Goal: Transaction & Acquisition: Purchase product/service

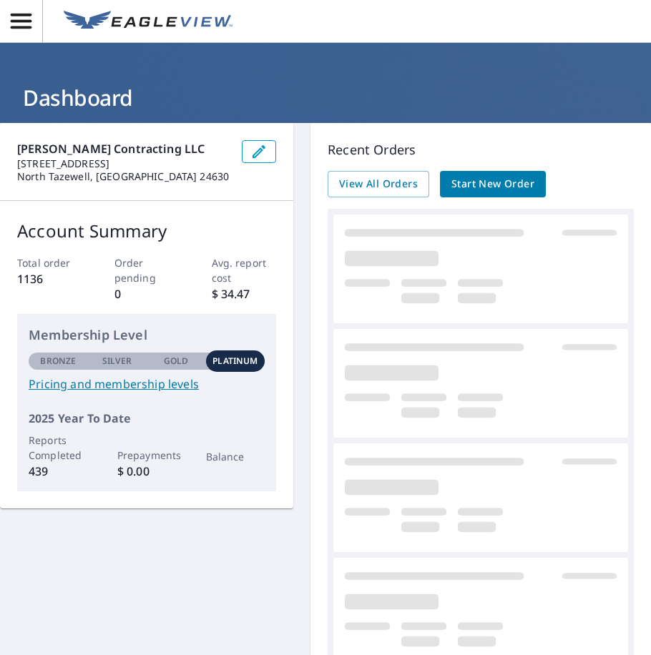
click at [512, 177] on span "Start New Order" at bounding box center [492, 184] width 83 height 18
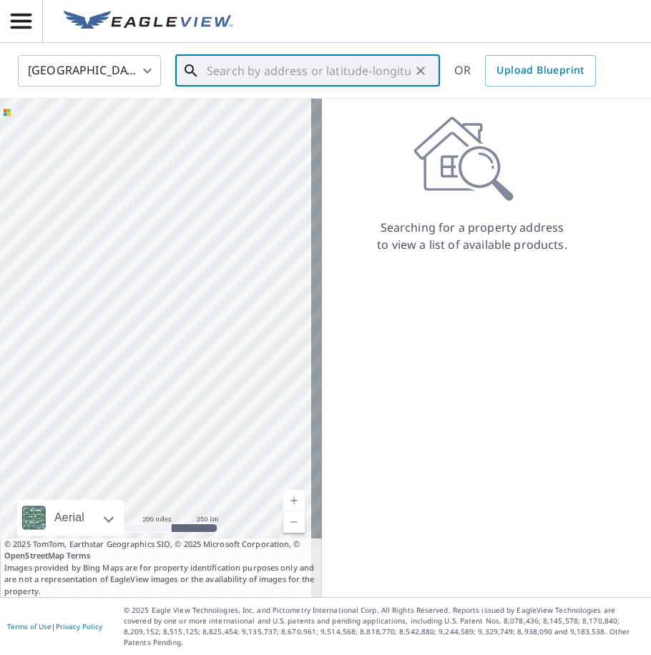
paste input "[STREET_ADDRESS][PERSON_NAME][PERSON_NAME]"
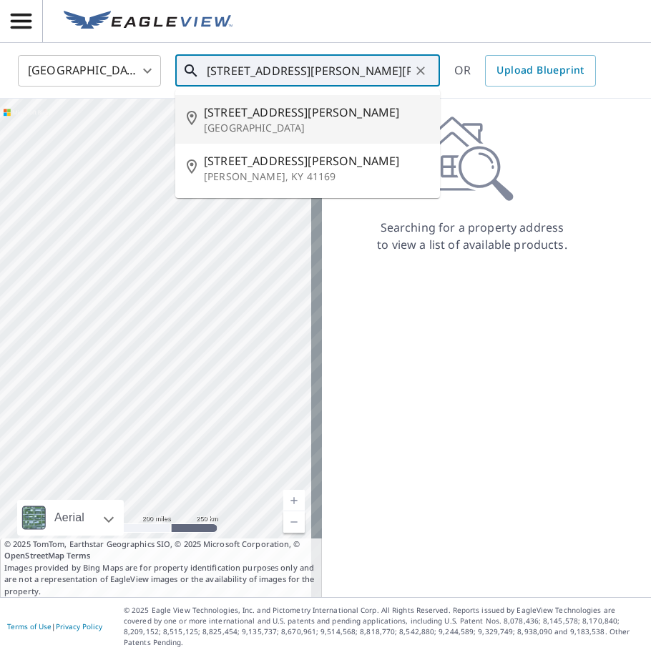
click at [299, 122] on p "[GEOGRAPHIC_DATA]" at bounding box center [316, 128] width 224 height 14
type input "[STREET_ADDRESS][PERSON_NAME]"
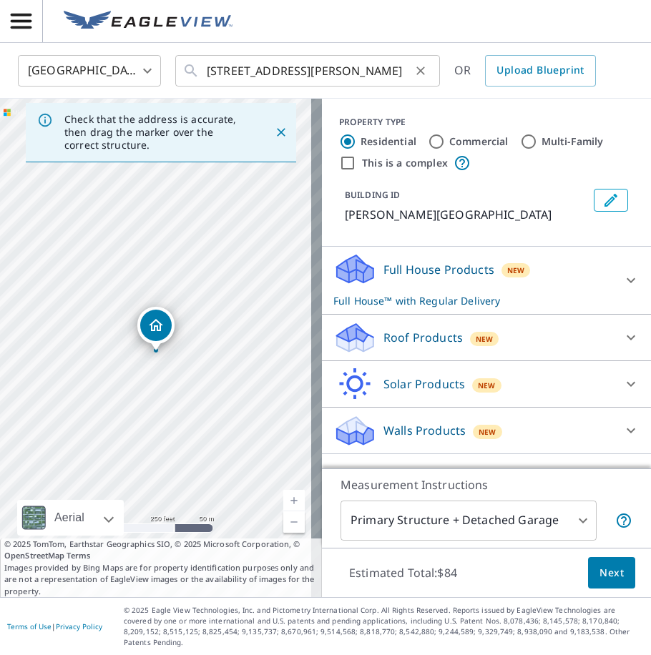
click at [422, 69] on icon "Clear" at bounding box center [420, 70] width 9 height 9
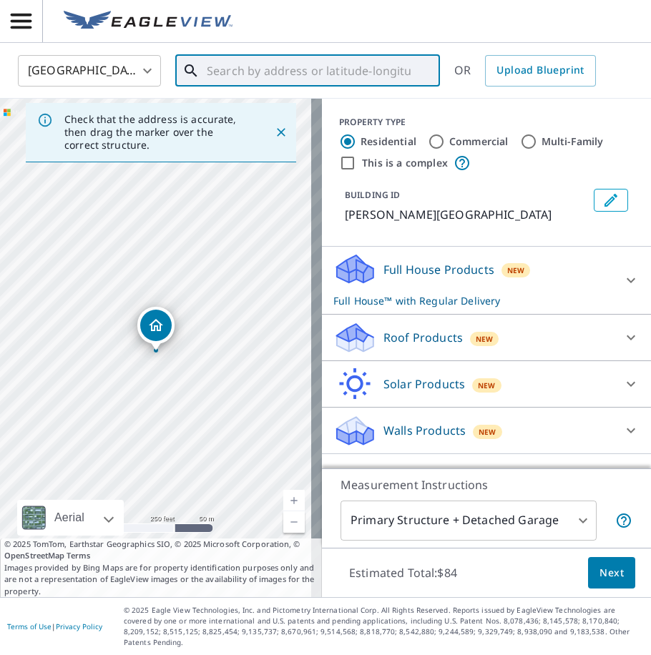
paste input "[STREET_ADDRESS][PERSON_NAME]"
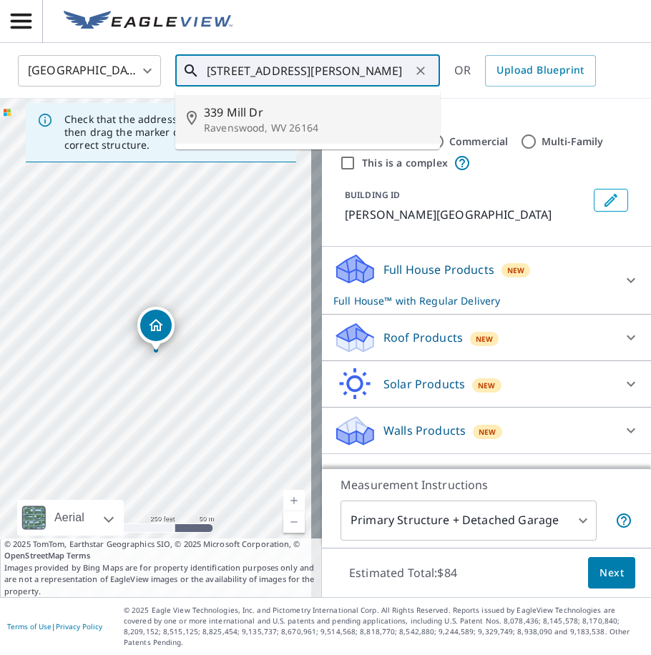
click at [353, 119] on span "339 Mill Dr" at bounding box center [316, 112] width 224 height 17
type input "[STREET_ADDRESS][PERSON_NAME]"
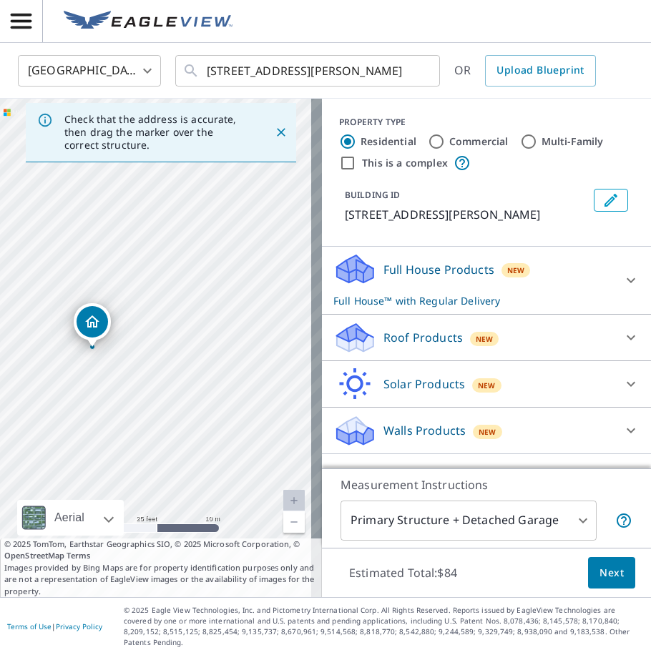
drag, startPoint x: 219, startPoint y: 414, endPoint x: 152, endPoint y: 420, distance: 66.7
click at [153, 420] on div "[STREET_ADDRESS][PERSON_NAME]" at bounding box center [161, 348] width 322 height 498
click at [433, 332] on p "Roof Products" at bounding box center [422, 337] width 79 height 17
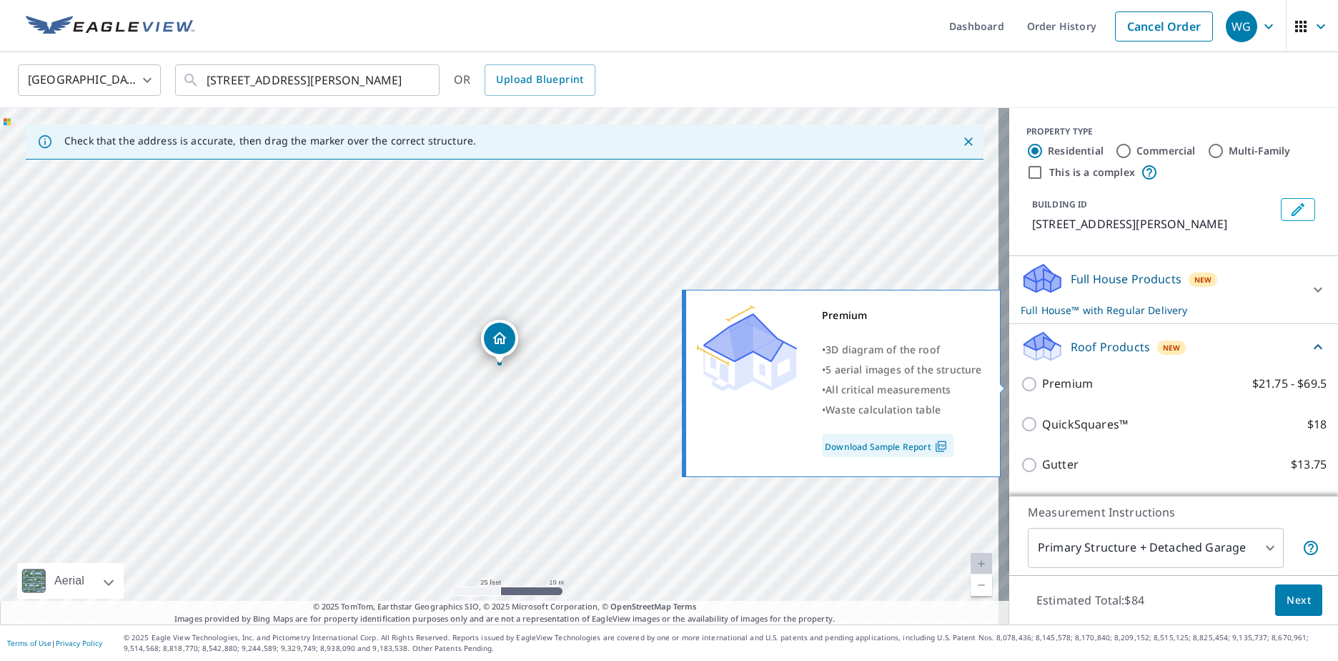
click at [650, 382] on p "Premium" at bounding box center [1067, 384] width 51 height 18
click at [650, 382] on input "Premium $21.75 - $69.5" at bounding box center [1031, 383] width 21 height 17
checkbox input "true"
checkbox input "false"
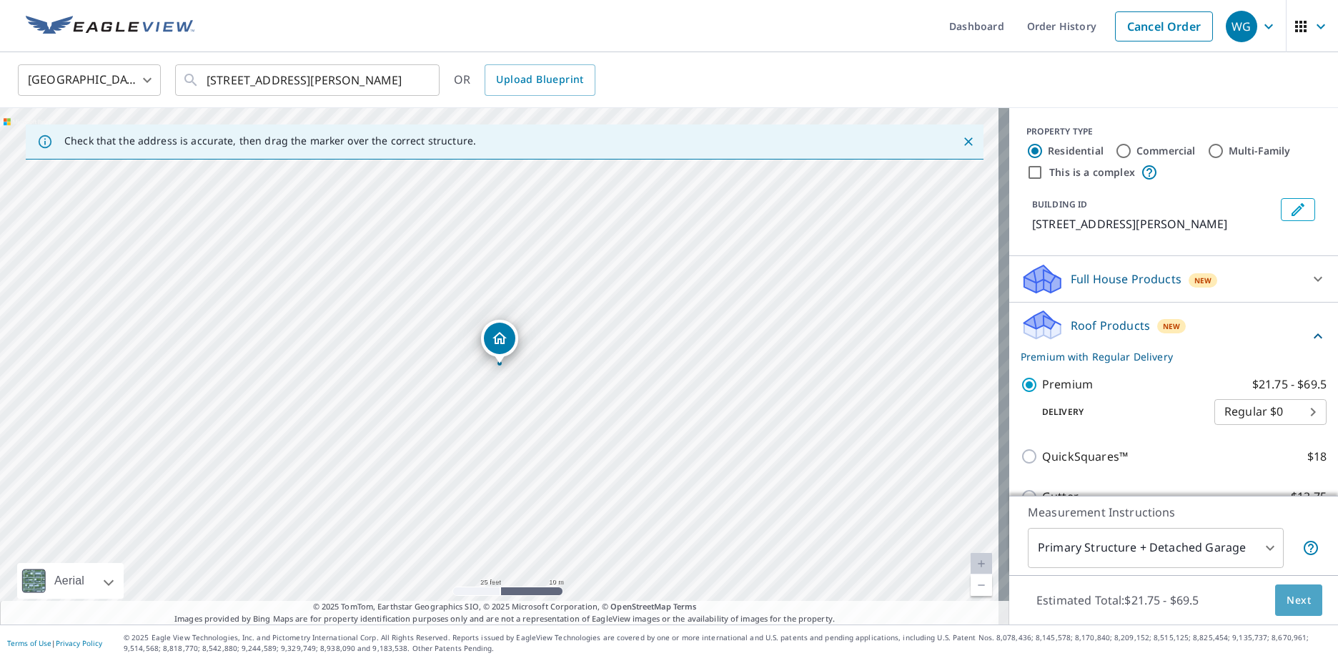
click at [650, 595] on span "Next" at bounding box center [1299, 600] width 24 height 18
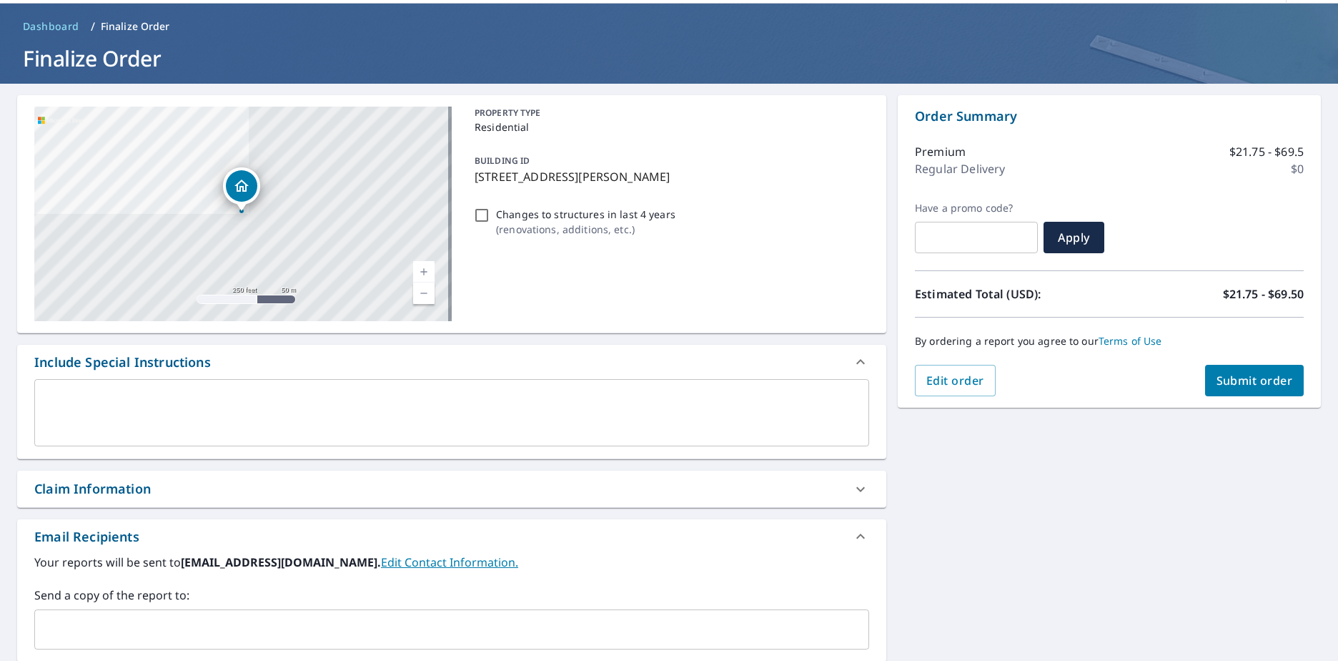
scroll to position [214, 0]
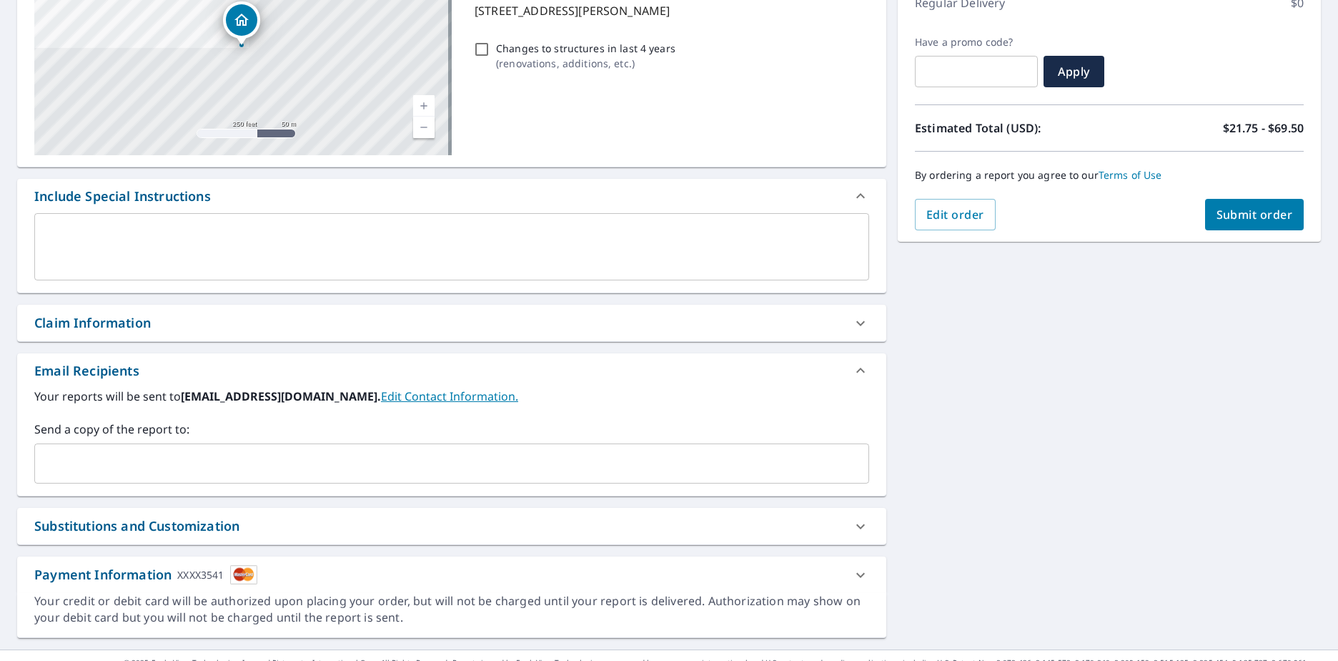
click at [302, 465] on input "text" at bounding box center [441, 463] width 801 height 27
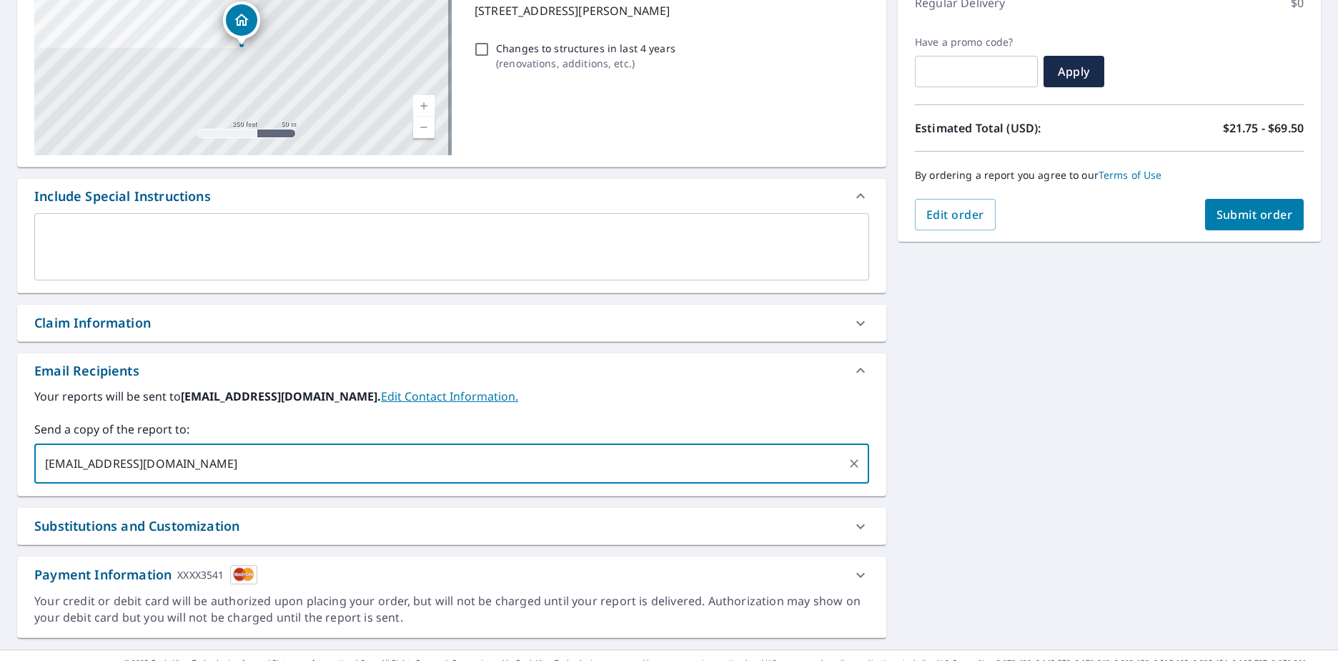
type input "[EMAIL_ADDRESS][DOMAIN_NAME]"
click at [650, 213] on button "Submit order" at bounding box center [1254, 214] width 99 height 31
checkbox input "true"
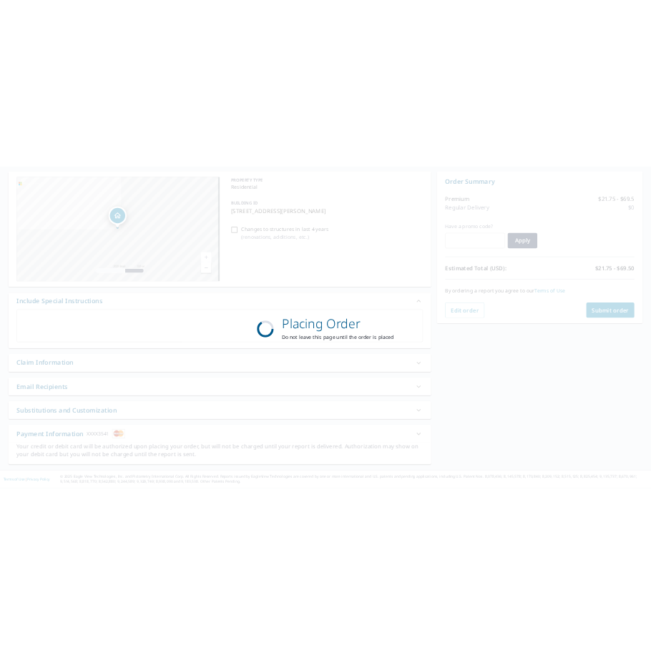
scroll to position [134, 0]
